Goal: Transaction & Acquisition: Purchase product/service

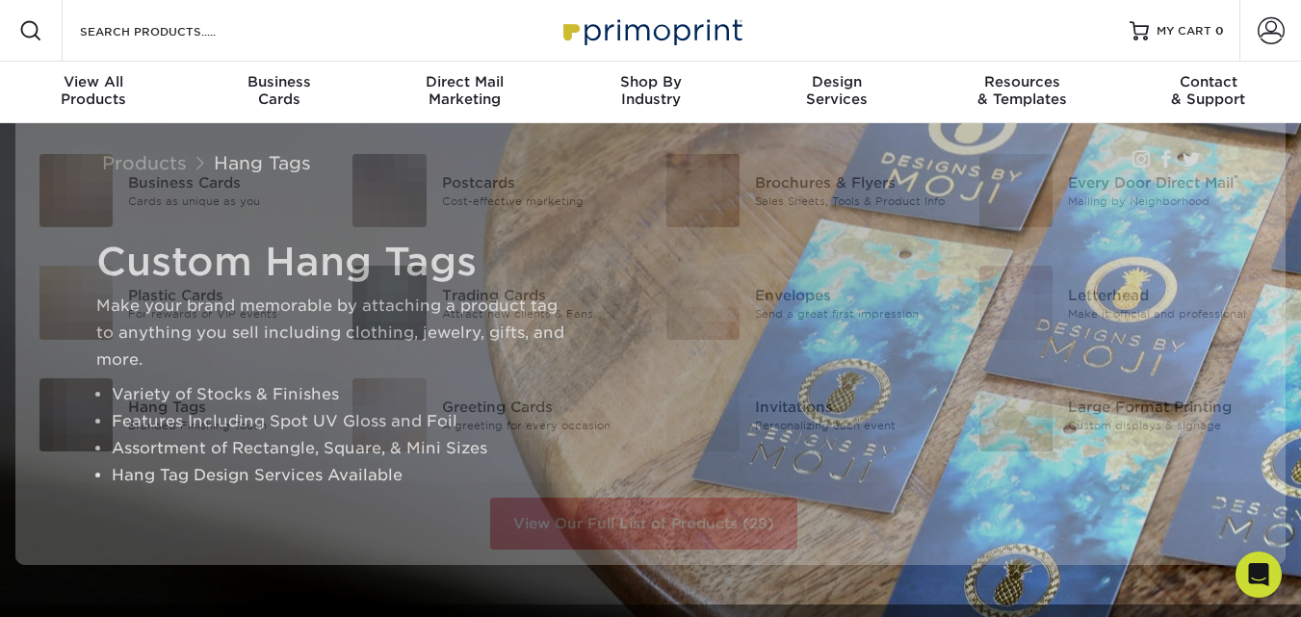
click at [24, 36] on span at bounding box center [30, 30] width 23 height 23
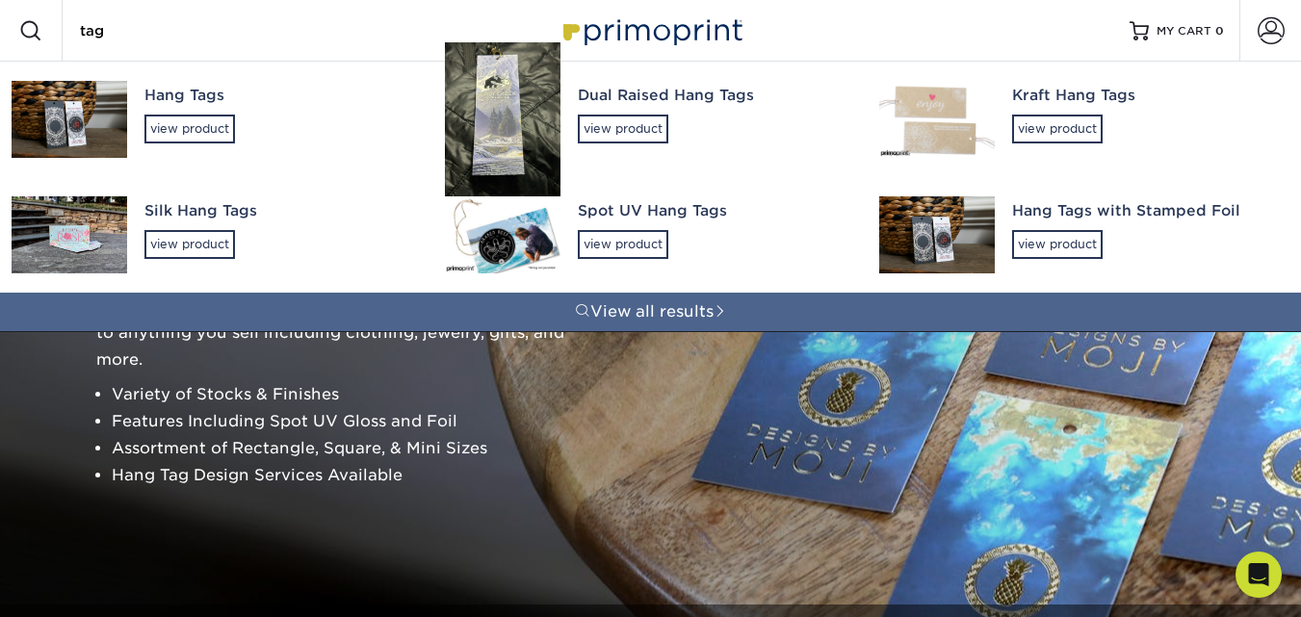
type input "tag"
click at [209, 90] on div "Hang Tags" at bounding box center [277, 96] width 266 height 22
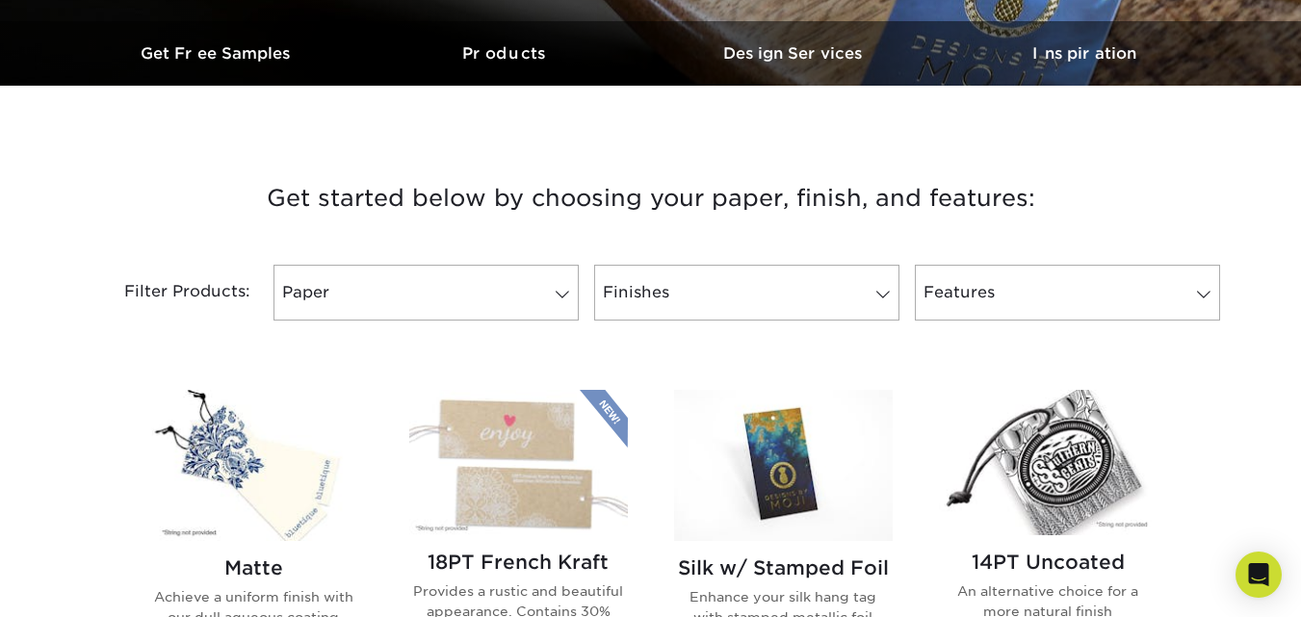
scroll to position [708, 0]
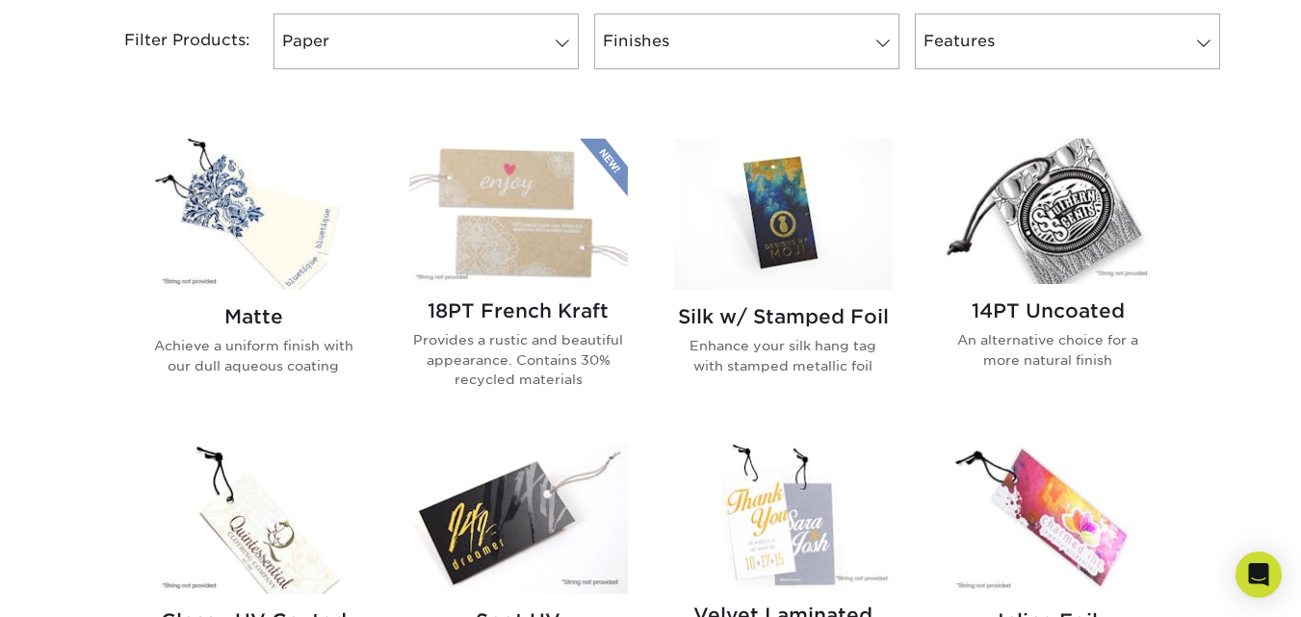
drag, startPoint x: 1314, startPoint y: 56, endPoint x: 1190, endPoint y: 154, distance: 158.4
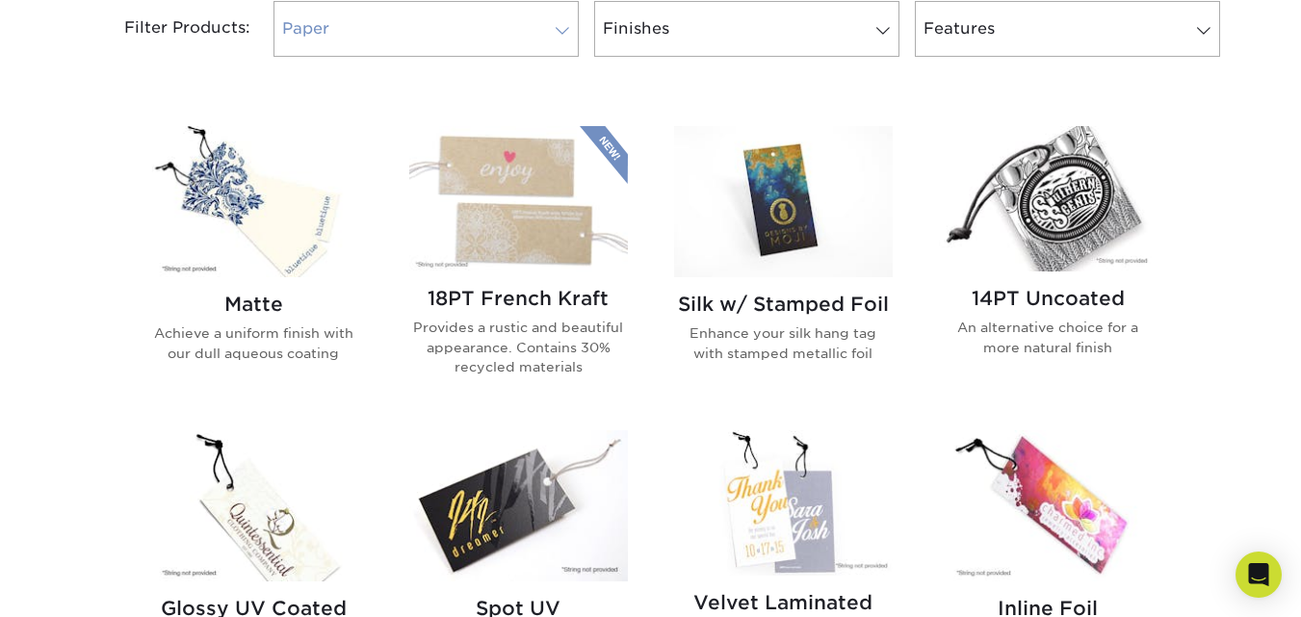
click at [564, 12] on link "Paper" at bounding box center [425, 29] width 305 height 56
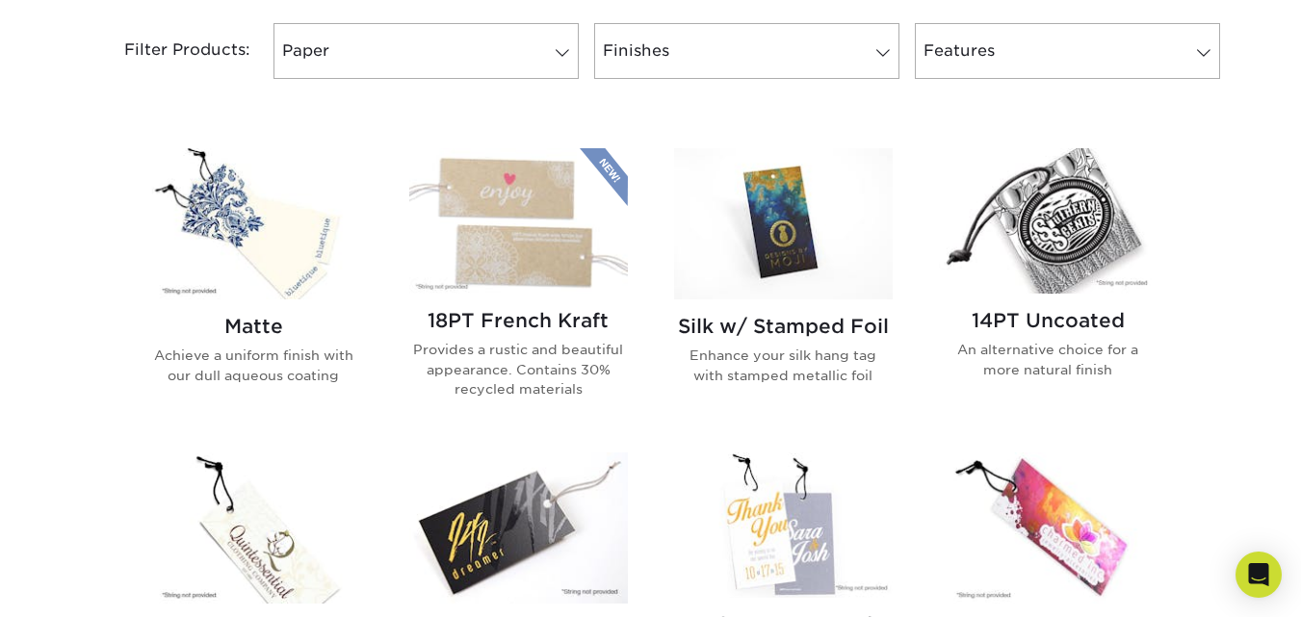
scroll to position [831, 0]
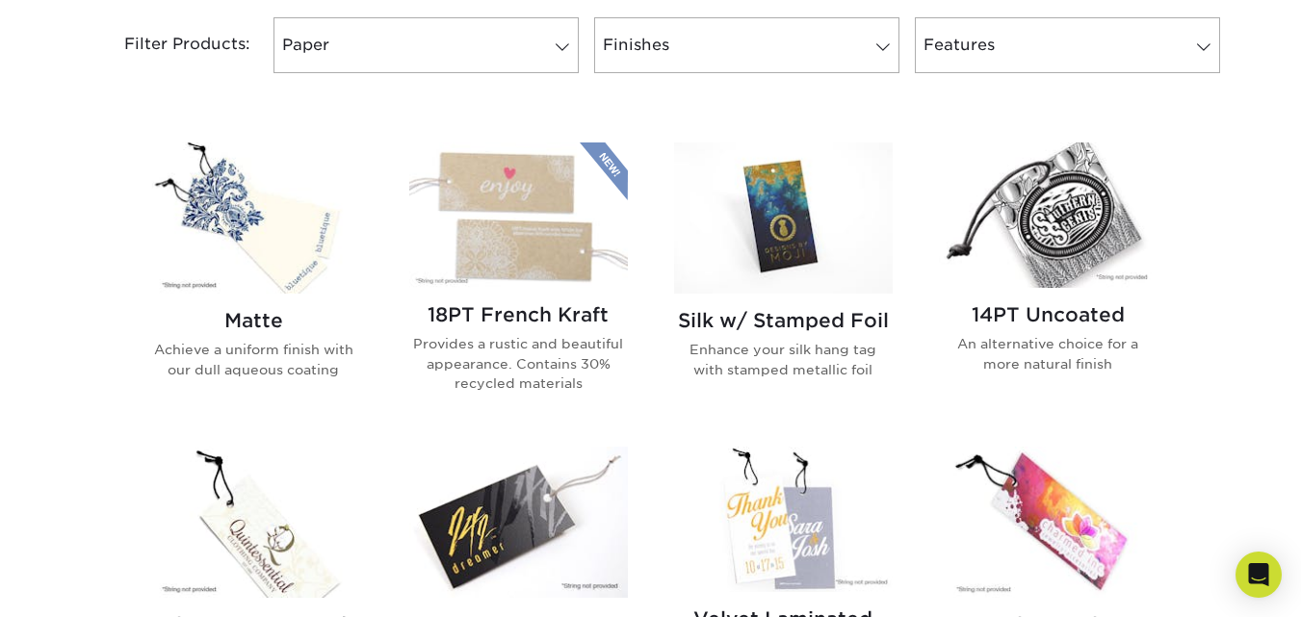
click at [318, 247] on img at bounding box center [253, 218] width 219 height 151
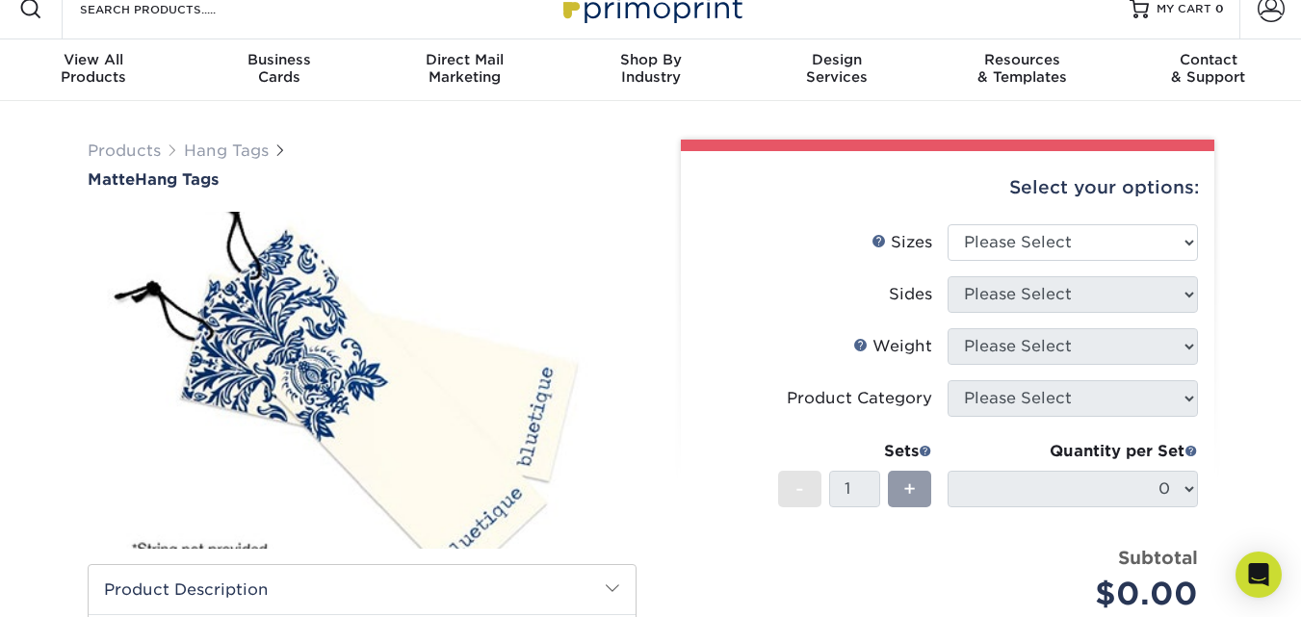
scroll to position [36, 0]
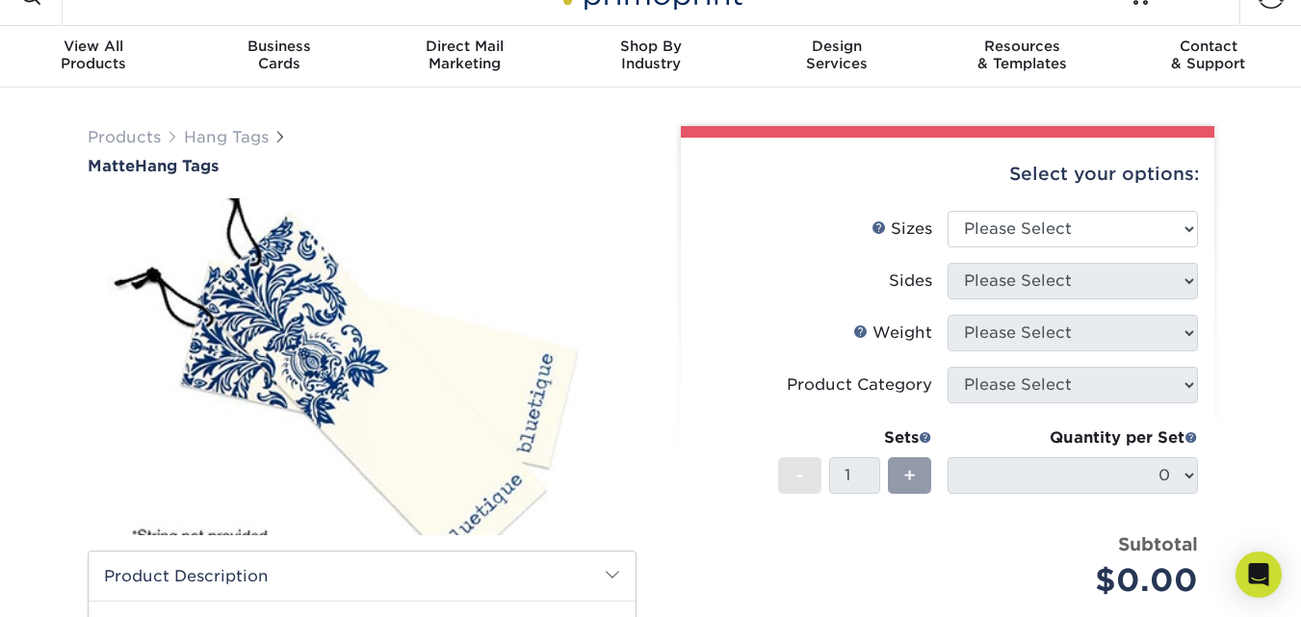
click at [1067, 208] on div "Select your options:" at bounding box center [947, 174] width 503 height 73
click at [1067, 218] on select "Please Select 1.5" x 3.5" 1.75" x 3.5" 2" x 2" 2" x 3.5" 2" x 4" 2" x 6" 2.5" x…" at bounding box center [1073, 229] width 250 height 37
select select "2.00x3.50"
click at [948, 211] on select "Please Select 1.5" x 3.5" 1.75" x 3.5" 2" x 2" 2" x 3.5" 2" x 4" 2" x 6" 2.5" x…" at bounding box center [1073, 229] width 250 height 37
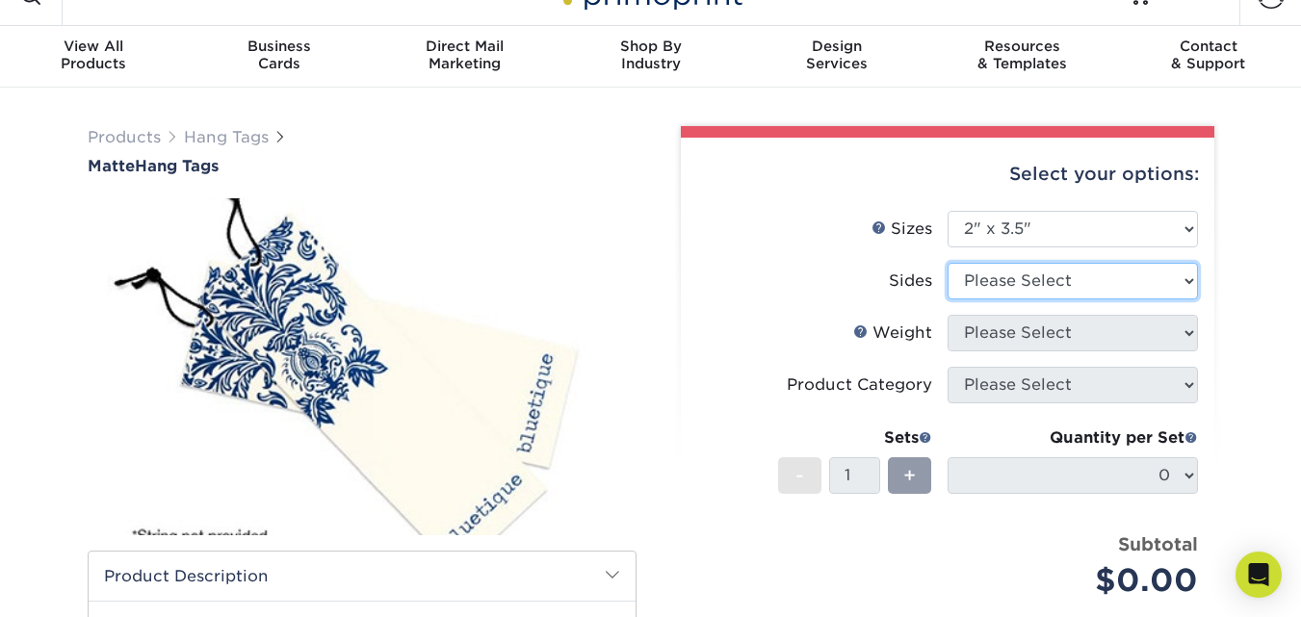
click at [1079, 281] on select "Please Select Print Both Sides Print Front Only" at bounding box center [1073, 281] width 250 height 37
select select "13abbda7-1d64-4f25-8bb2-c179b224825d"
click at [948, 263] on select "Please Select Print Both Sides Print Front Only" at bounding box center [1073, 281] width 250 height 37
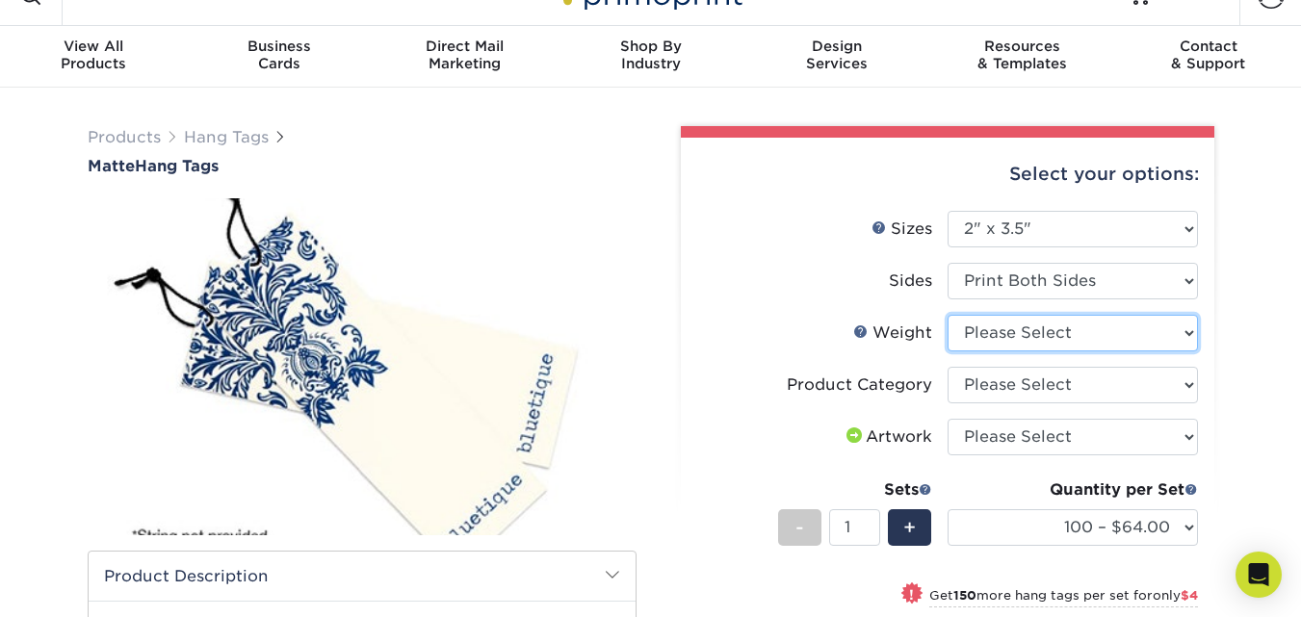
click at [1070, 348] on select "Please Select 16PT" at bounding box center [1073, 333] width 250 height 37
select select "16PT"
click at [948, 315] on select "Please Select 16PT" at bounding box center [1073, 333] width 250 height 37
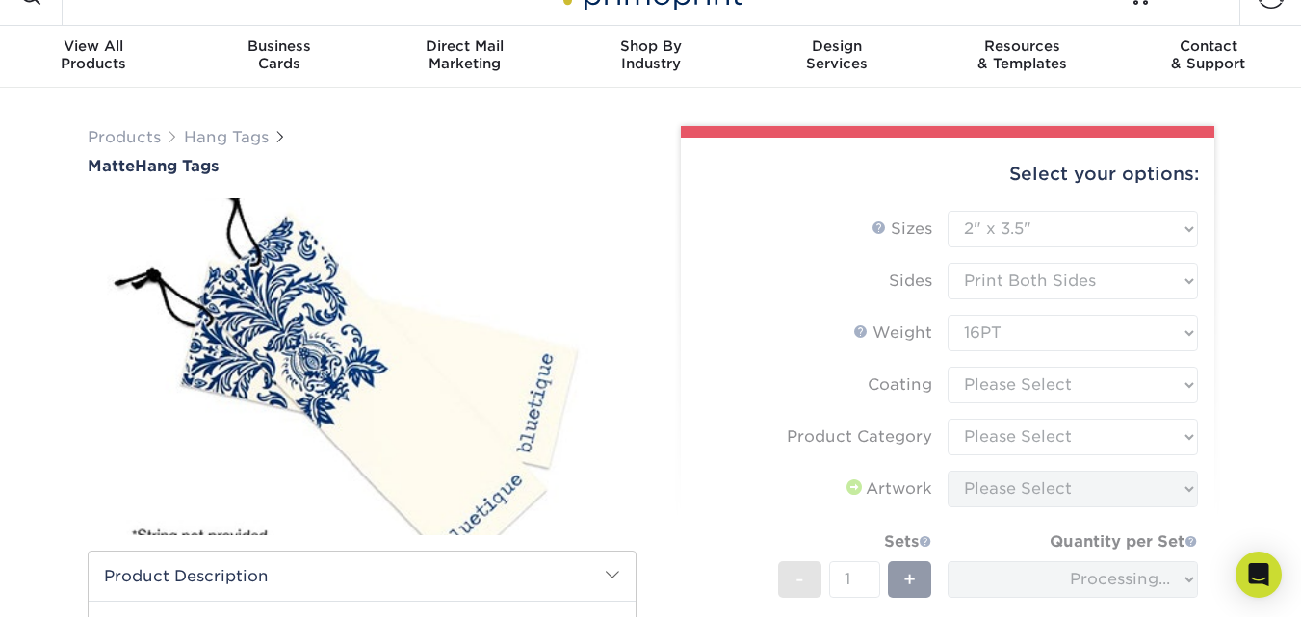
click at [1062, 392] on form "Sizes Help Sizes Please Select 1.5" x 3.5" 1.75" x 3.5" 2" x 2" 2" x 3.5" 2" x …" at bounding box center [947, 479] width 503 height 536
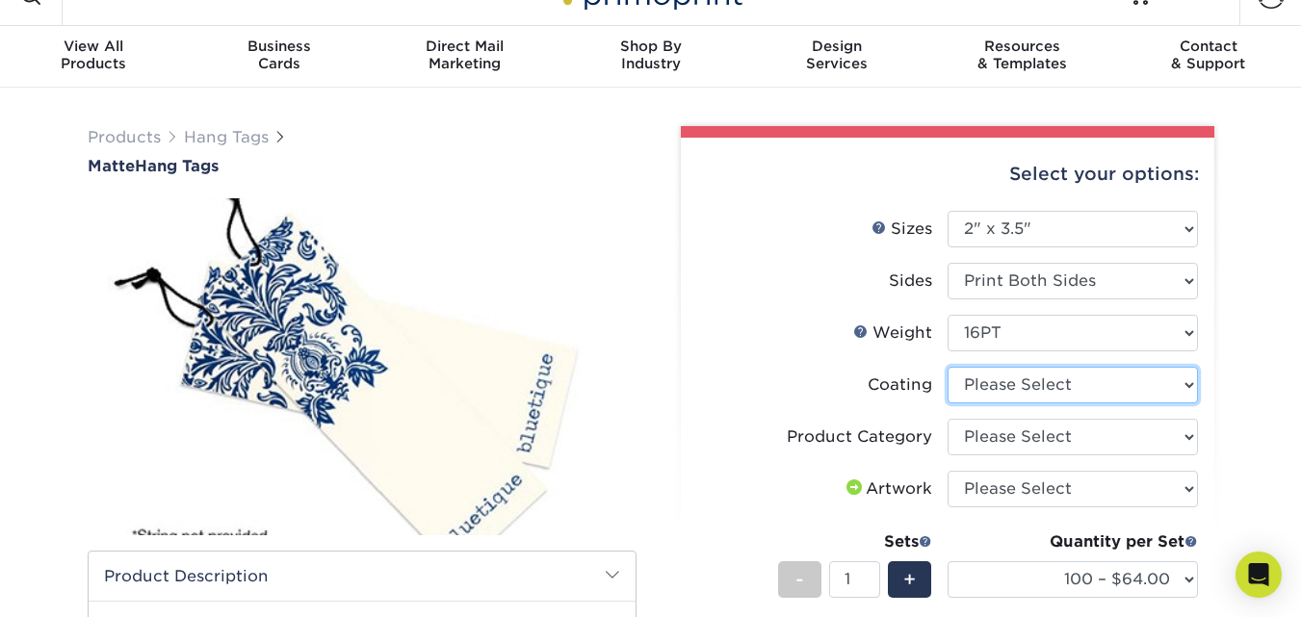
click at [1099, 381] on select at bounding box center [1073, 385] width 250 height 37
select select "121bb7b5-3b4d-429f-bd8d-bbf80e953313"
click at [948, 367] on select at bounding box center [1073, 385] width 250 height 37
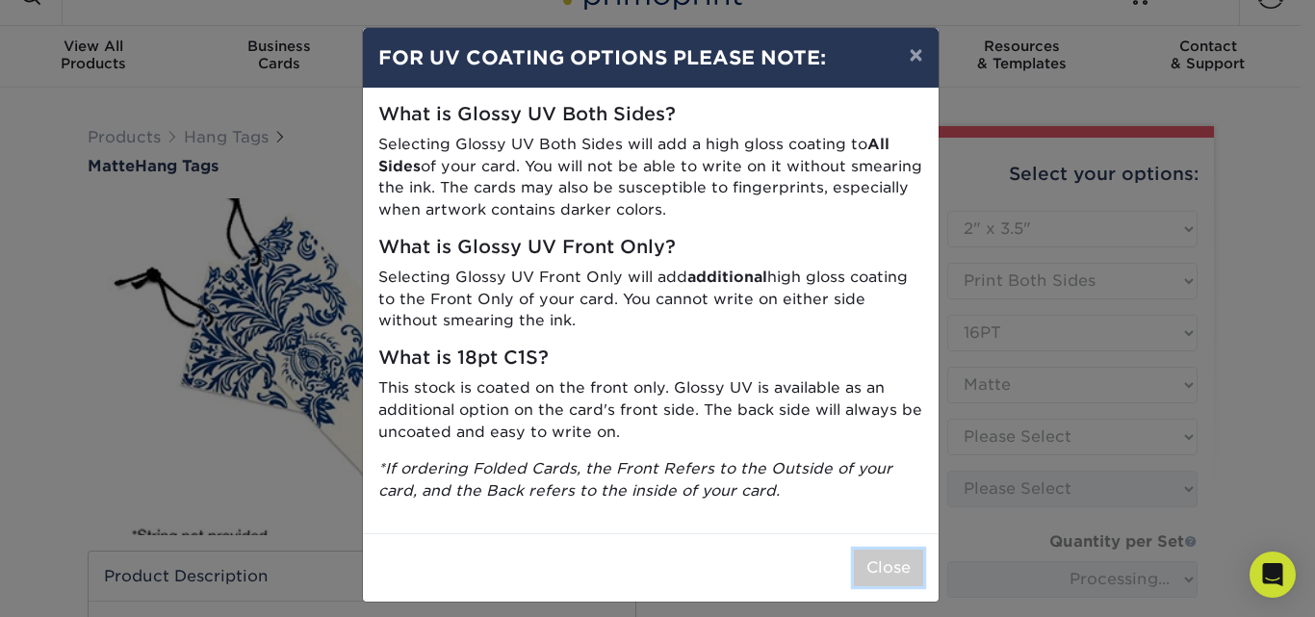
click at [871, 572] on button "Close" at bounding box center [888, 568] width 69 height 37
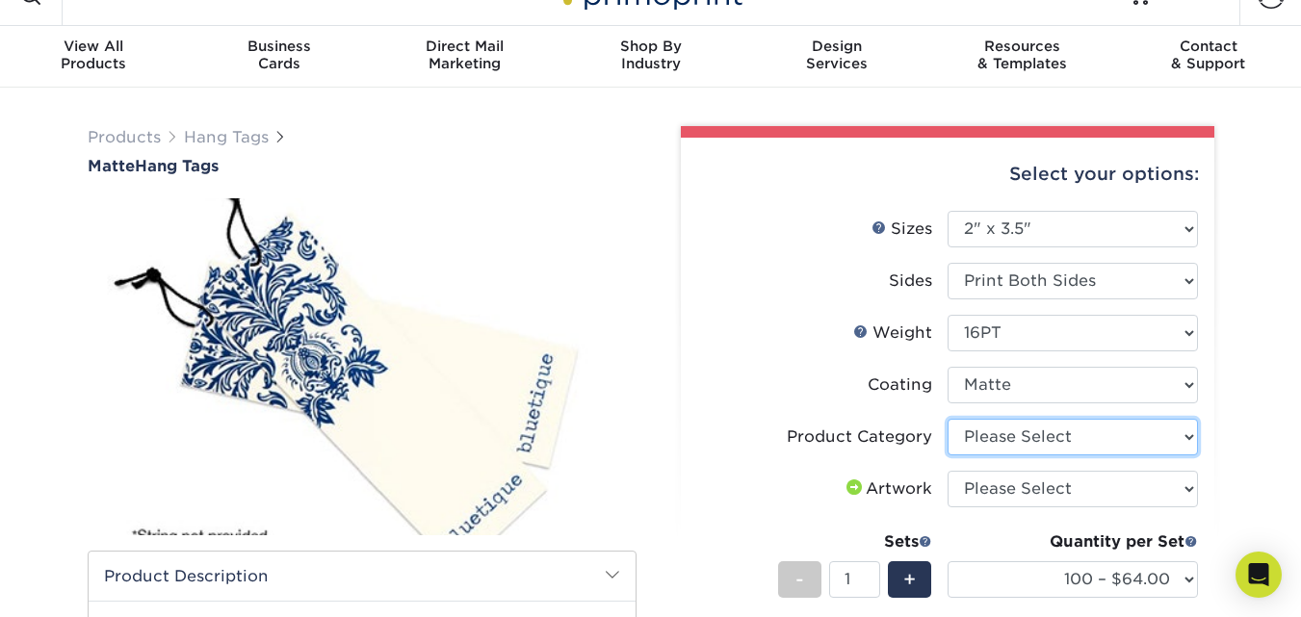
click at [1069, 440] on select "Please Select Hang Tags" at bounding box center [1073, 437] width 250 height 37
select select "428aa75b-4ae7-4398-9e0a-74f4b33909ed"
click at [948, 419] on select "Please Select Hang Tags" at bounding box center [1073, 437] width 250 height 37
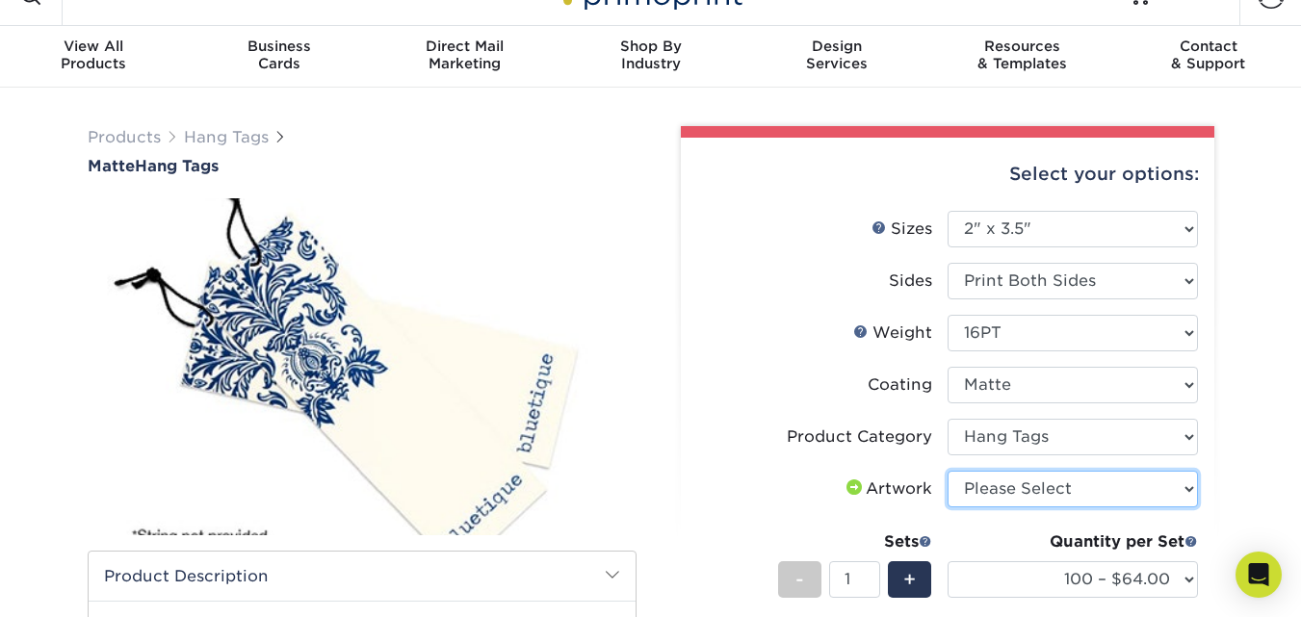
click at [1053, 494] on select "Please Select I will upload files I need a design - $75" at bounding box center [1073, 489] width 250 height 37
select select "design"
click at [948, 471] on select "Please Select I will upload files I need a design - $75" at bounding box center [1073, 489] width 250 height 37
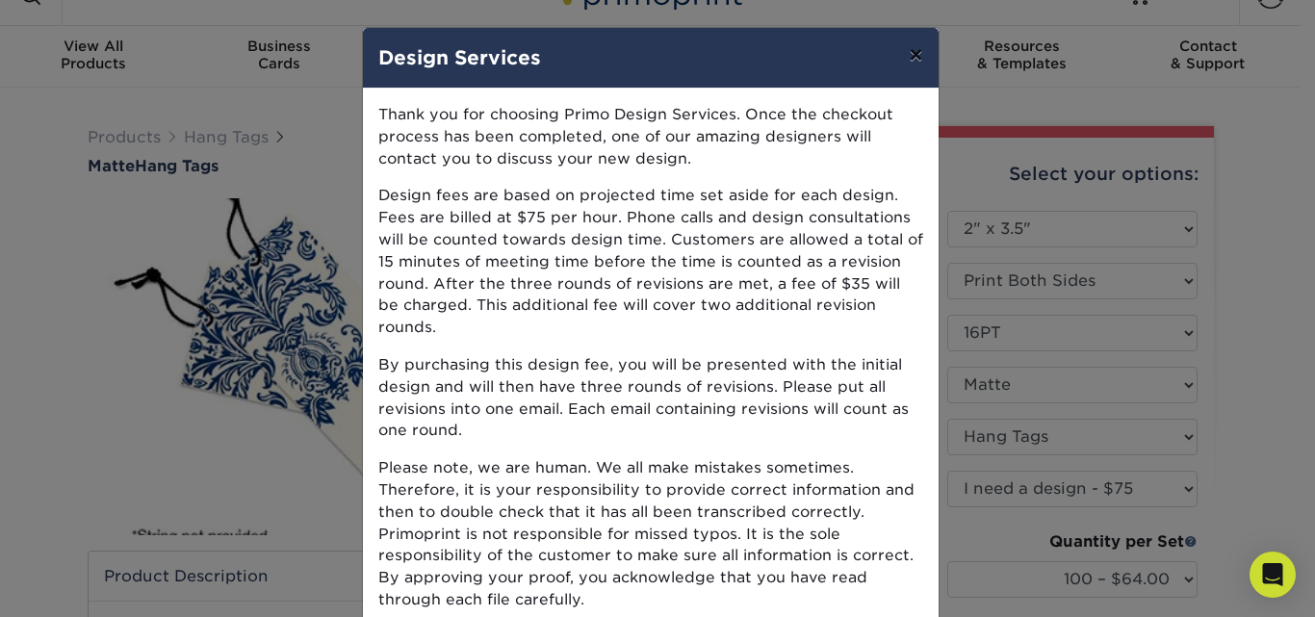
click at [908, 55] on button "×" at bounding box center [916, 55] width 44 height 54
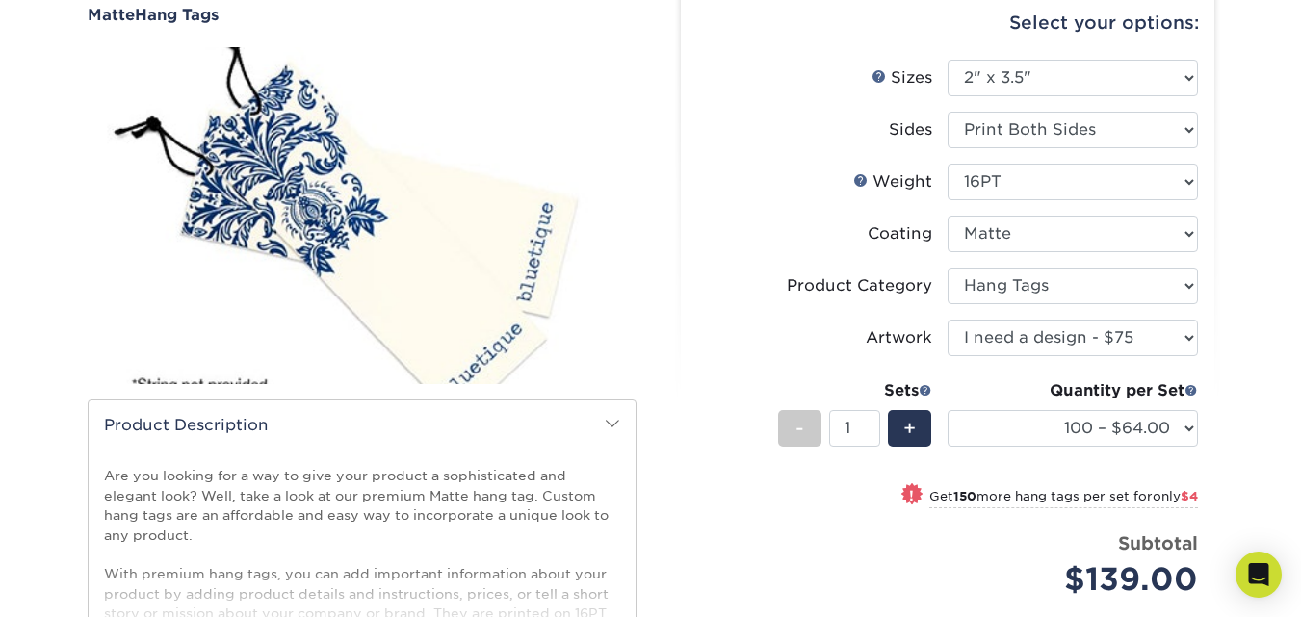
scroll to position [181, 0]
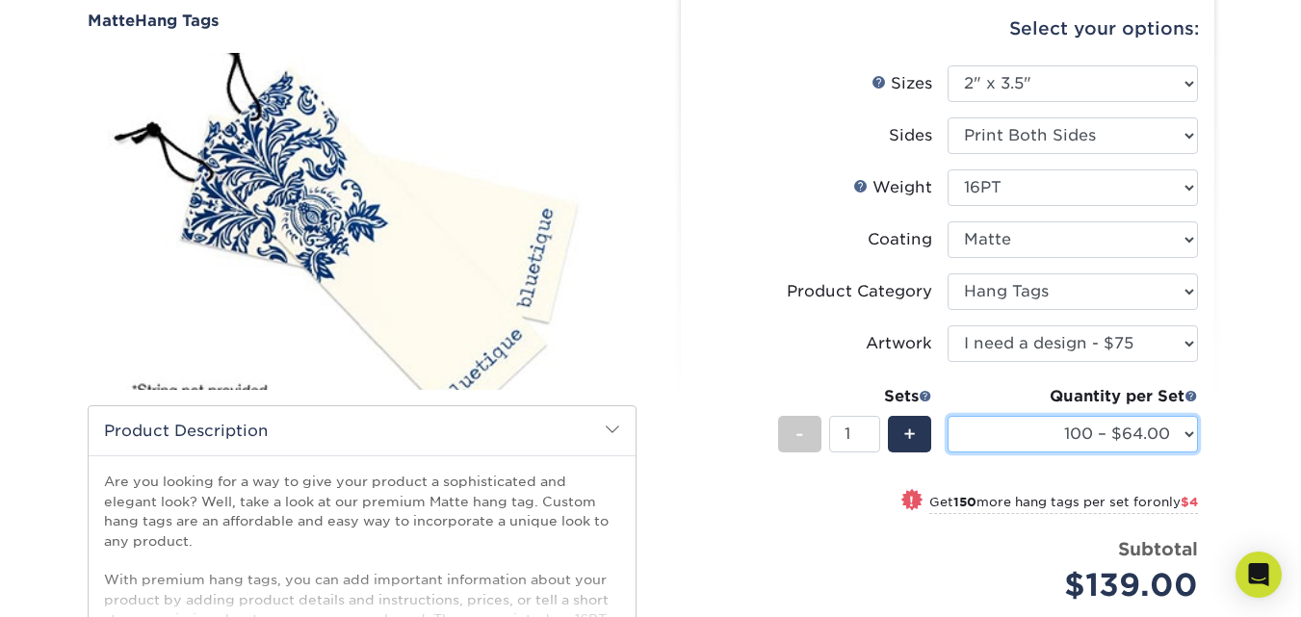
click at [1174, 431] on select "100 – $64.00 250 – $68.00 500 – $71.00 1000 – $82.00 2500 – $189.00 5000 – $316…" at bounding box center [1073, 434] width 250 height 37
click at [948, 416] on select "100 – $64.00 250 – $68.00 500 – $71.00 1000 – $82.00 2500 – $189.00 5000 – $316…" at bounding box center [1073, 434] width 250 height 37
click at [1125, 429] on select "100 – $64.00 250 – $68.00 500 – $71.00 1000 – $82.00 2500 – $189.00 5000 – $316…" at bounding box center [1073, 434] width 250 height 37
click at [948, 416] on select "100 – $64.00 250 – $68.00 500 – $71.00 1000 – $82.00 2500 – $189.00 5000 – $316…" at bounding box center [1073, 434] width 250 height 37
click at [1105, 429] on select "100 – $64.00 250 – $68.00 500 – $71.00 1000 – $82.00 2500 – $189.00 5000 – $316…" at bounding box center [1073, 434] width 250 height 37
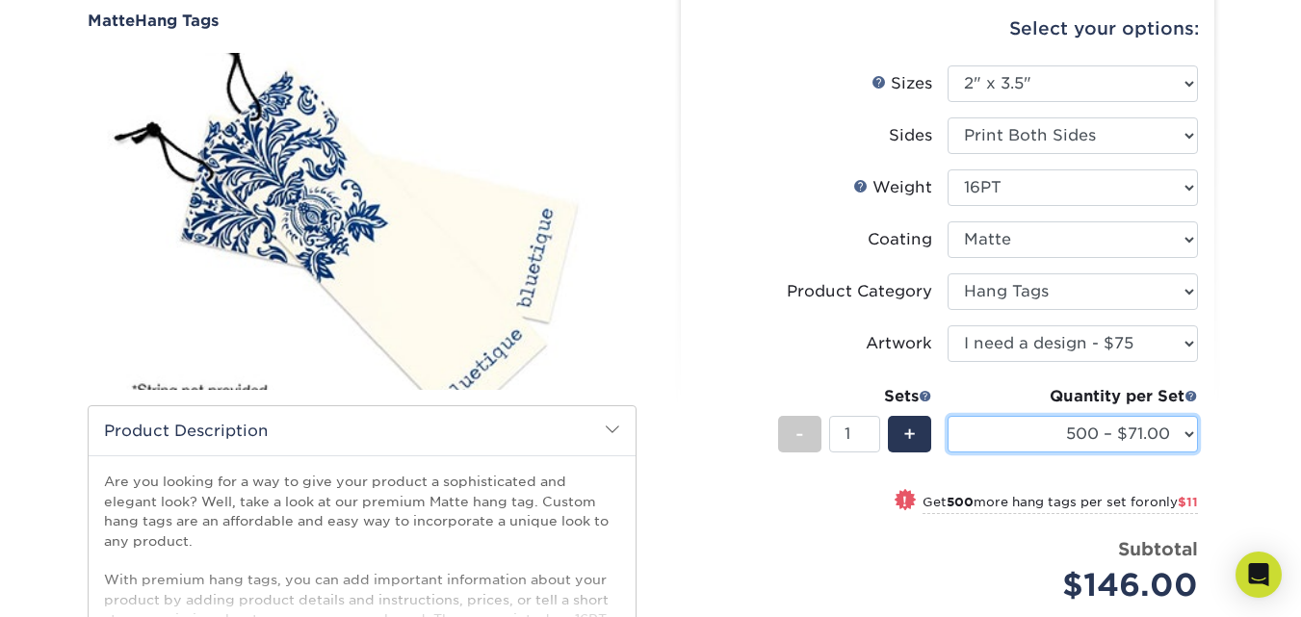
select select "1000 – $82.00"
click at [948, 416] on select "100 – $64.00 250 – $68.00 500 – $71.00 1000 – $82.00 2500 – $189.00 5000 – $316…" at bounding box center [1073, 434] width 250 height 37
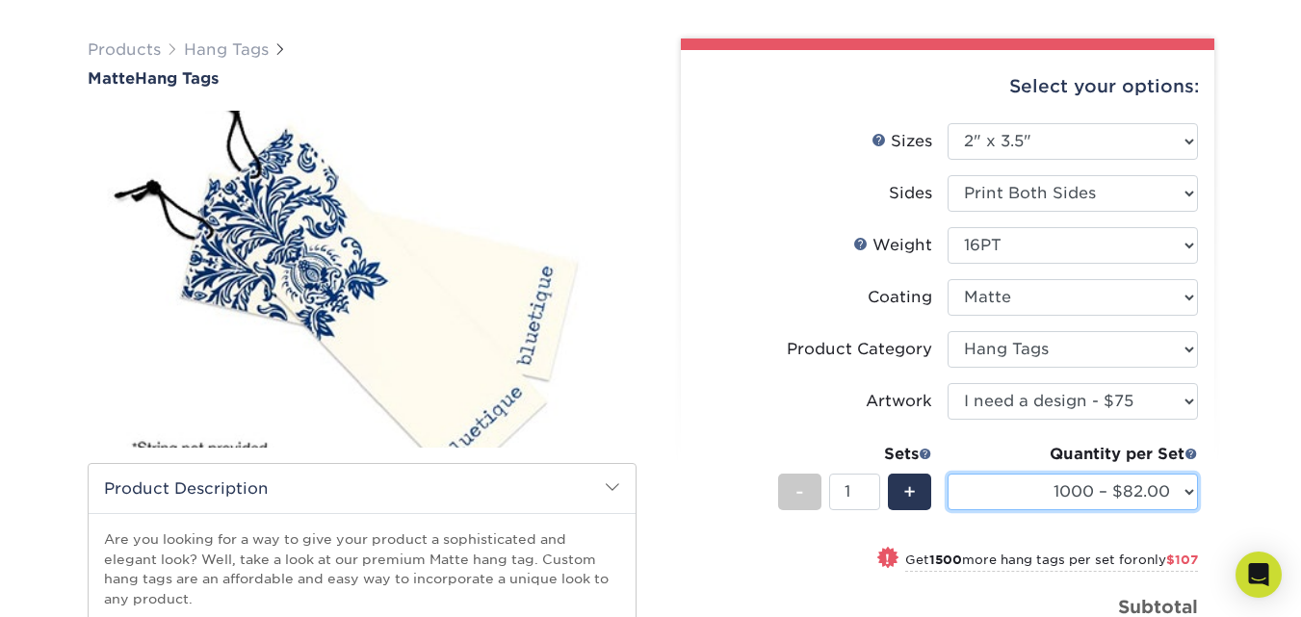
scroll to position [138, 0]
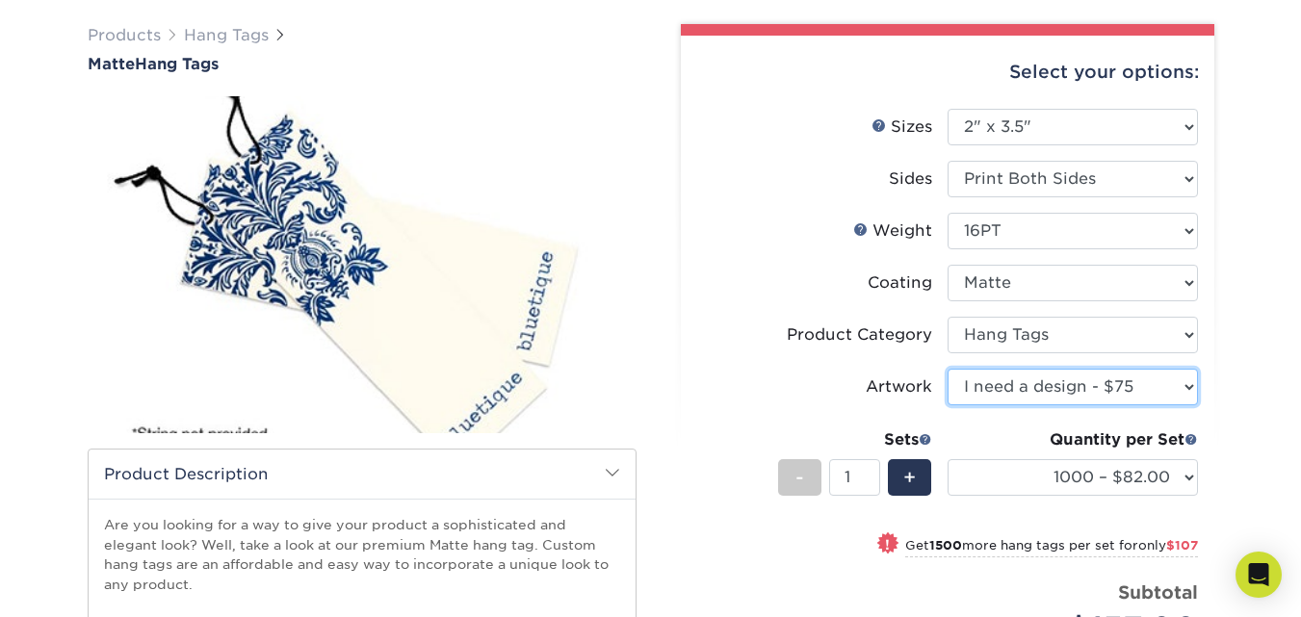
click at [1123, 377] on select "Please Select I will upload files I need a design - $75" at bounding box center [1073, 387] width 250 height 37
click at [1123, 391] on select "Please Select I will upload files I need a design - $75" at bounding box center [1073, 387] width 250 height 37
